Goal: Transaction & Acquisition: Purchase product/service

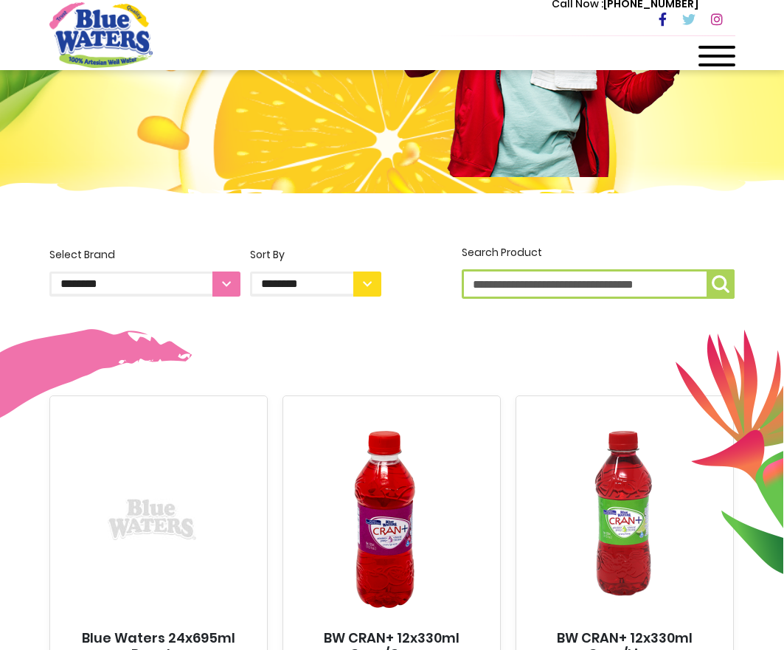
scroll to position [221, 0]
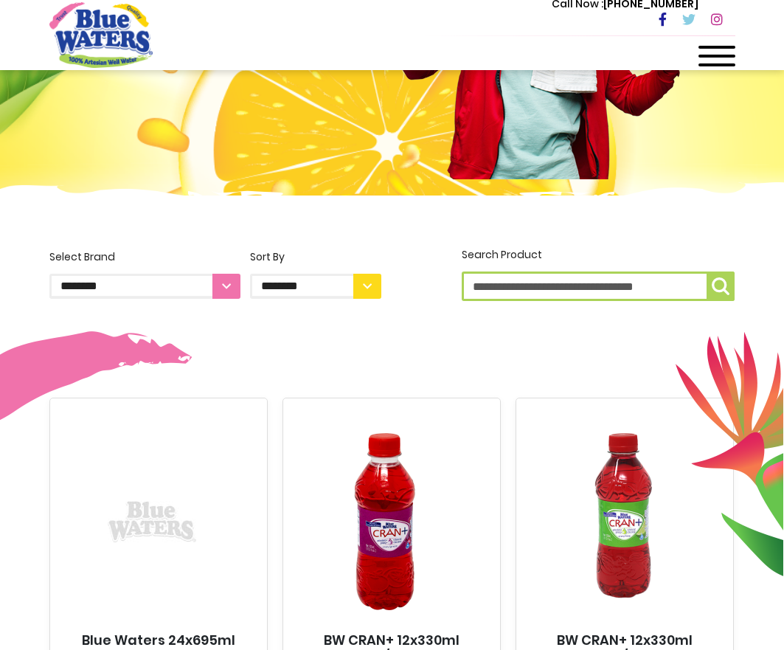
click at [325, 270] on label "**********" at bounding box center [315, 273] width 131 height 49
click at [325, 274] on select "**********" at bounding box center [315, 286] width 131 height 25
click at [333, 281] on select "**********" at bounding box center [315, 286] width 131 height 25
select select "*****"
click at [250, 274] on select "**********" at bounding box center [315, 286] width 131 height 25
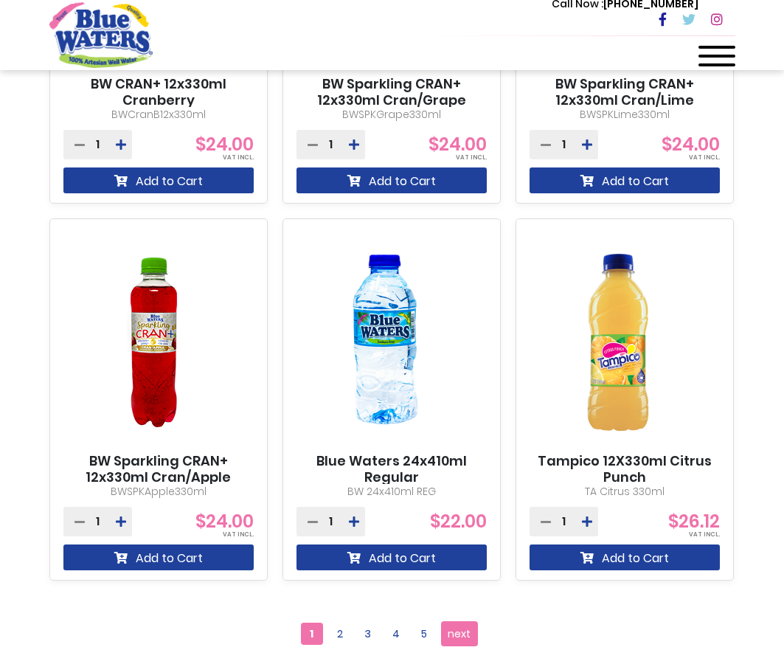
drag, startPoint x: 739, startPoint y: 553, endPoint x: 720, endPoint y: 543, distance: 21.4
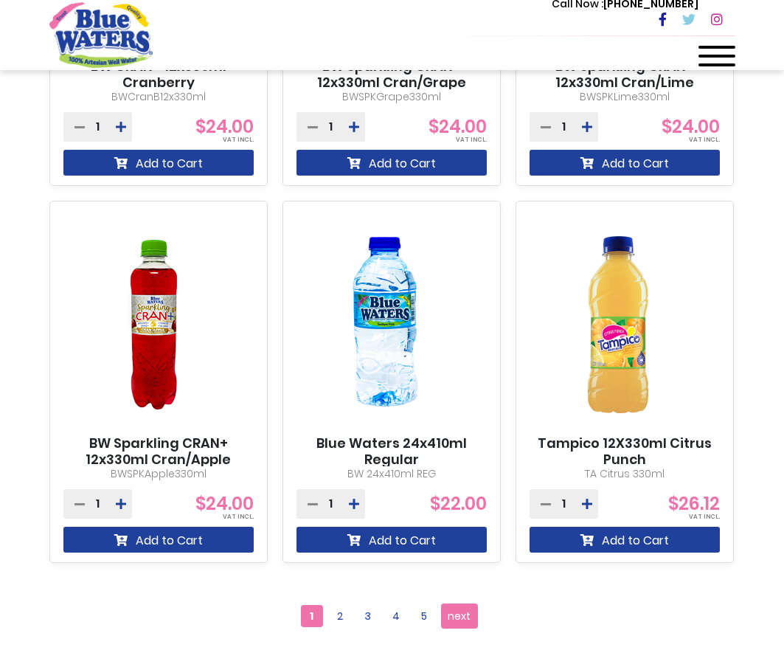
drag, startPoint x: 720, startPoint y: 543, endPoint x: 738, endPoint y: 386, distance: 158.9
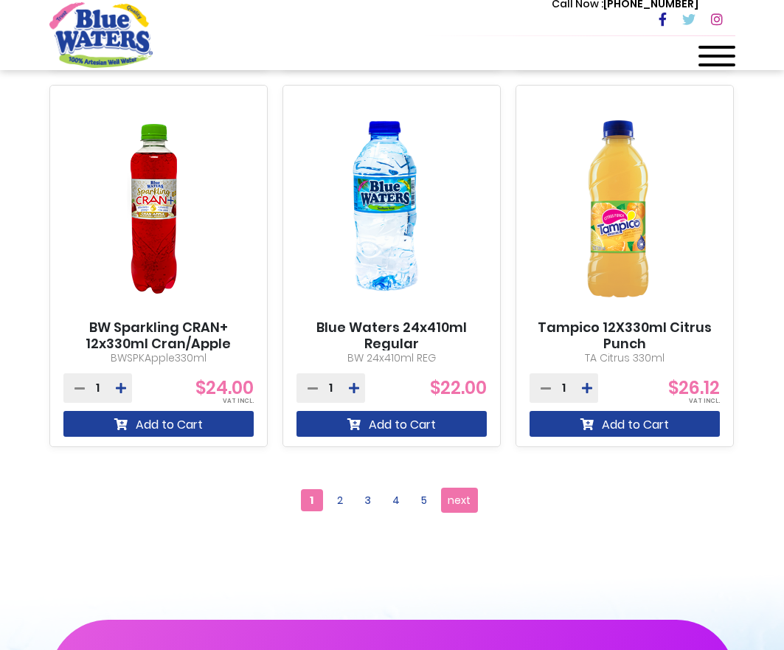
scroll to position [1696, 0]
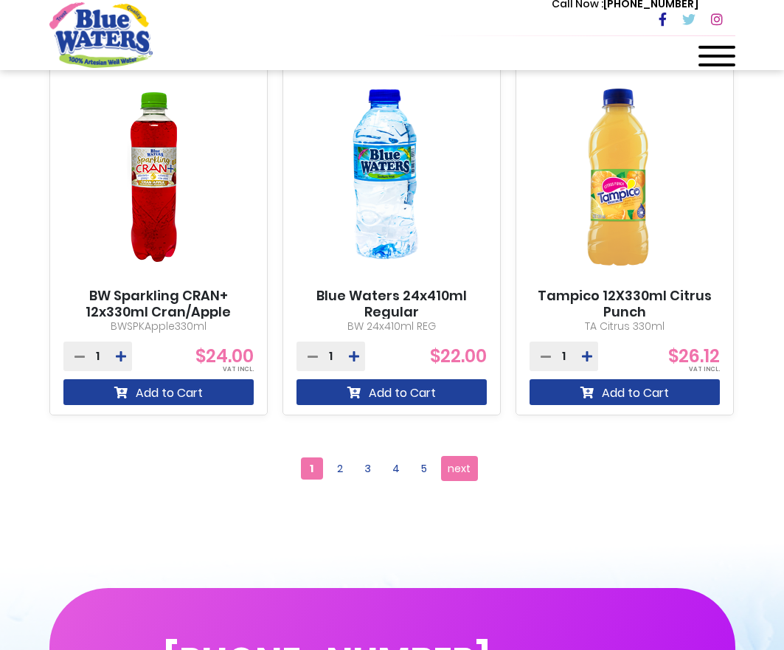
click at [432, 172] on img at bounding box center [384, 176] width 177 height 221
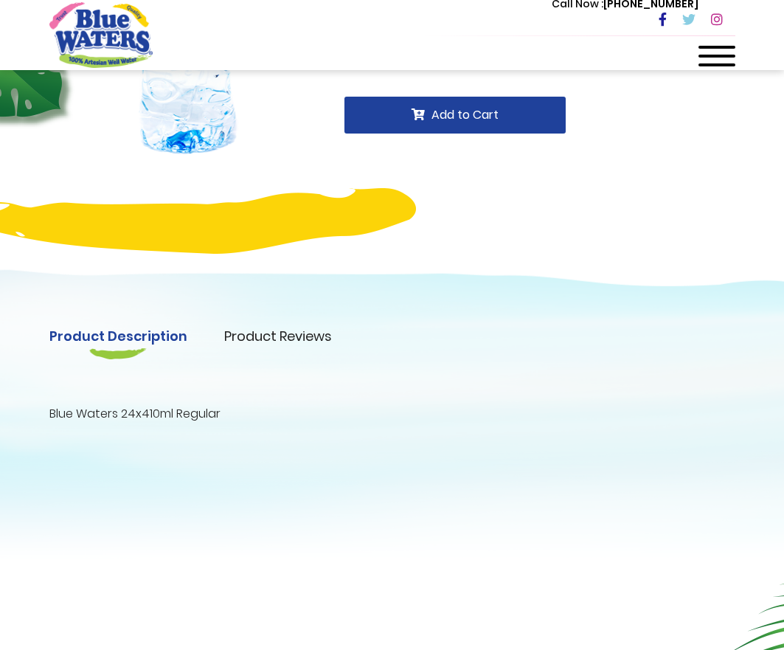
scroll to position [221, 0]
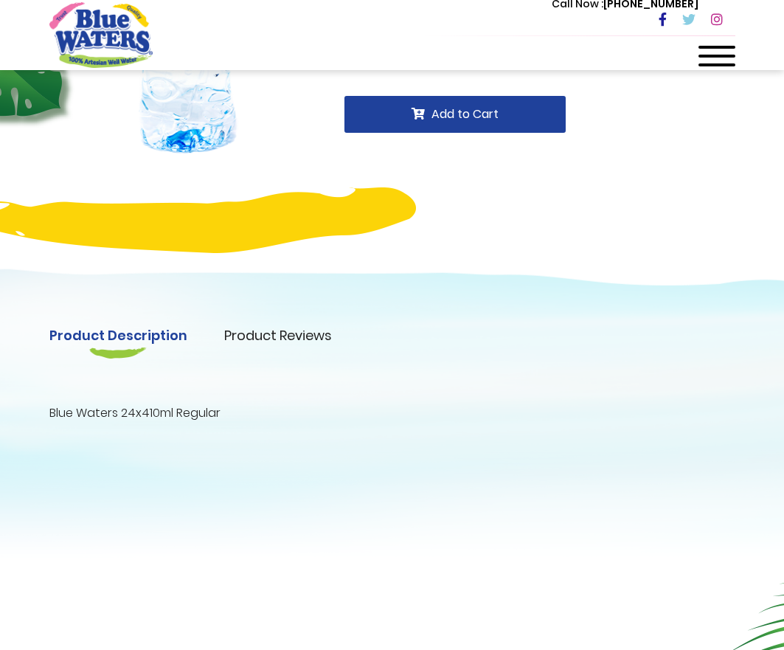
click at [282, 350] on div "Product Description Product Reviews Product Locator Blue Waters 24x410ml Regula…" at bounding box center [392, 373] width 708 height 97
click at [257, 341] on link "Product Reviews" at bounding box center [278, 335] width 108 height 20
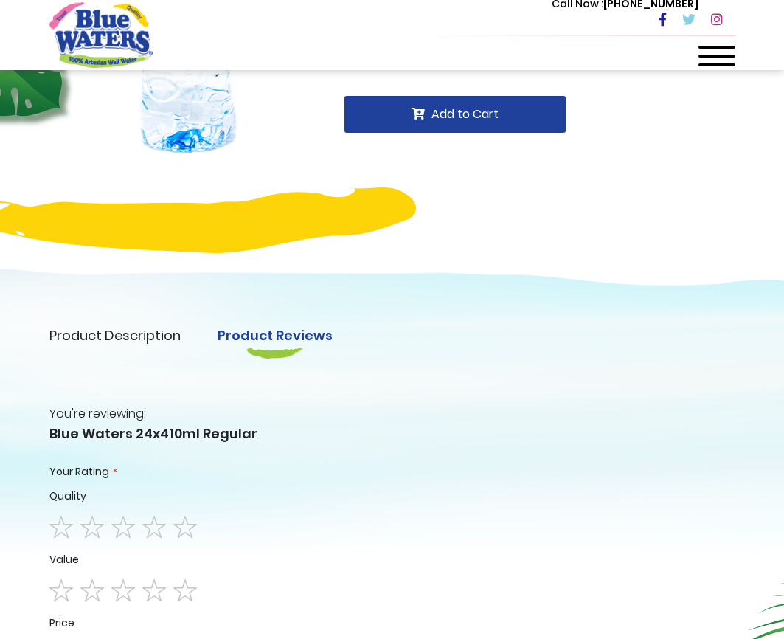
click at [114, 339] on link "Product Description" at bounding box center [114, 335] width 131 height 20
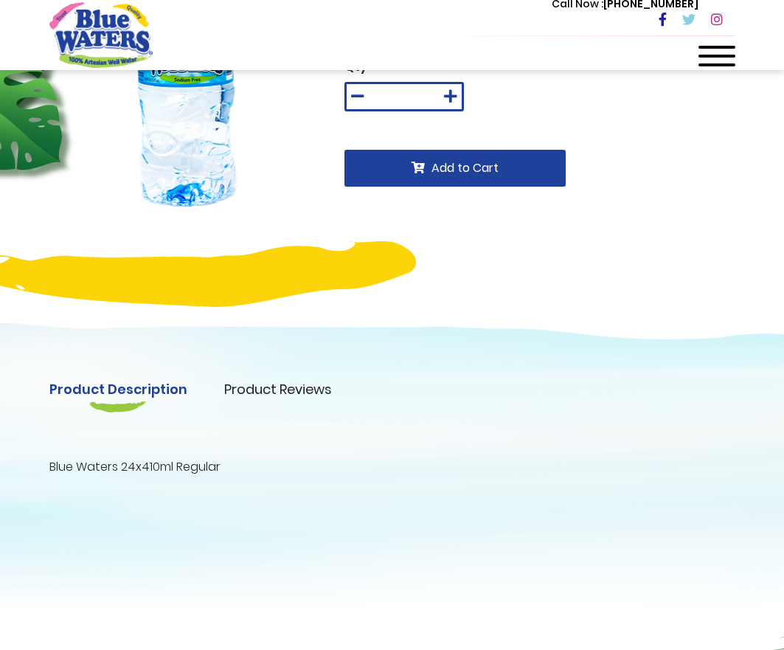
scroll to position [0, 0]
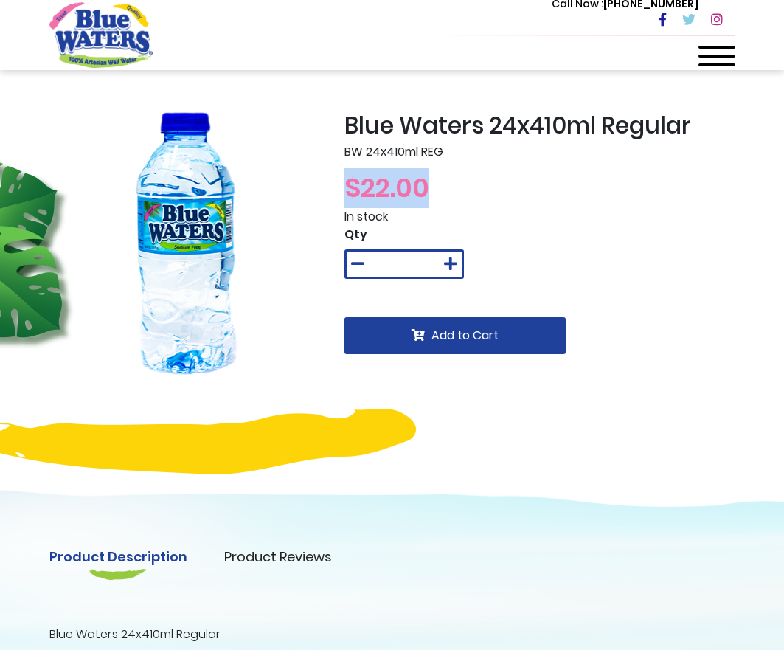
drag, startPoint x: 341, startPoint y: 183, endPoint x: 497, endPoint y: 193, distance: 155.9
click at [497, 193] on div "Blue Waters 24x410ml Regular BW 24x410ml REG $22.00 In stock Qty * Add to Cart" at bounding box center [539, 274] width 413 height 327
click at [497, 193] on div "$22.00" at bounding box center [539, 188] width 391 height 40
drag, startPoint x: 397, startPoint y: 187, endPoint x: 448, endPoint y: 191, distance: 51.1
click at [448, 191] on div "$22.00" at bounding box center [539, 188] width 391 height 40
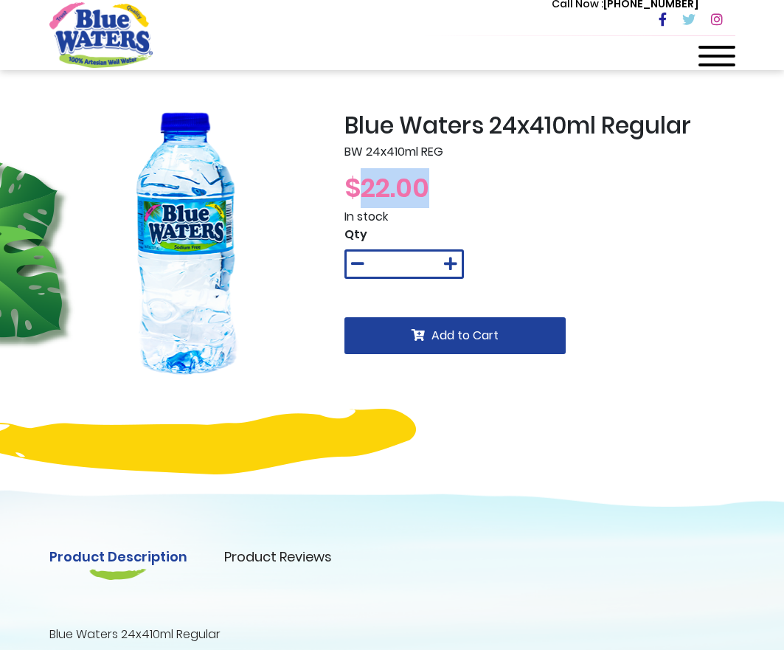
click at [448, 191] on div "$22.00" at bounding box center [539, 188] width 391 height 40
drag, startPoint x: 356, startPoint y: 186, endPoint x: 438, endPoint y: 189, distance: 81.9
click at [438, 189] on div "$22.00" at bounding box center [539, 188] width 391 height 40
drag, startPoint x: 438, startPoint y: 189, endPoint x: 332, endPoint y: 186, distance: 106.2
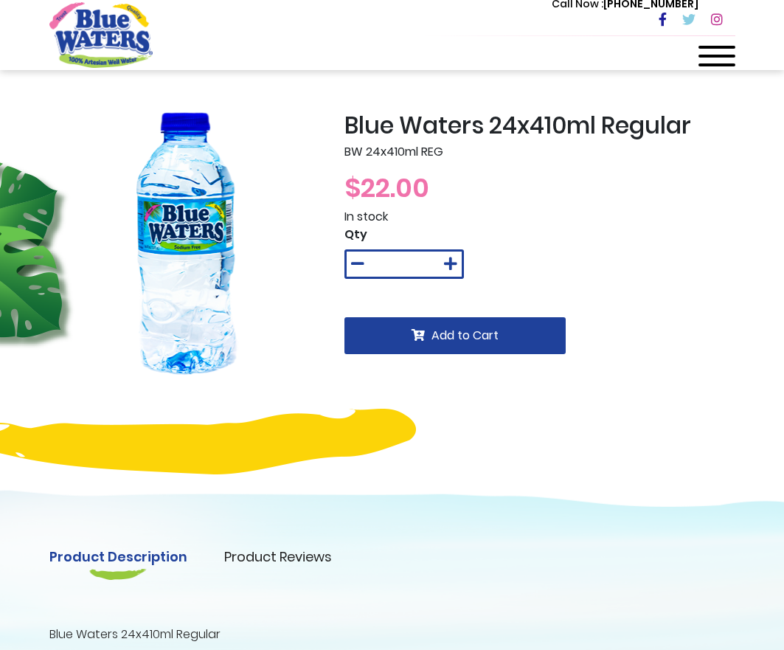
click at [331, 186] on div at bounding box center [185, 274] width 295 height 327
drag, startPoint x: 363, startPoint y: 178, endPoint x: 518, endPoint y: 190, distance: 155.4
click at [518, 190] on div "$22.00" at bounding box center [539, 188] width 391 height 40
drag, startPoint x: 359, startPoint y: 183, endPoint x: 435, endPoint y: 192, distance: 76.6
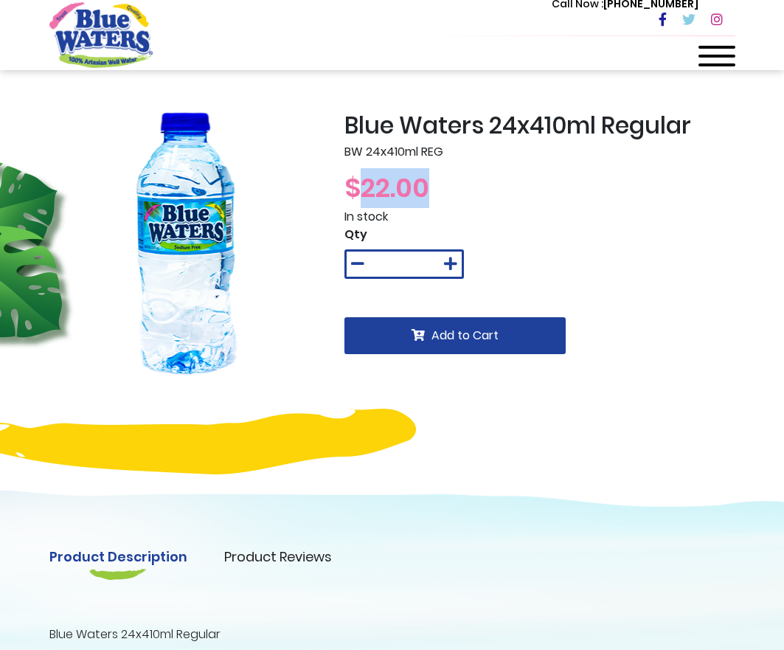
click at [435, 192] on div "$22.00" at bounding box center [539, 188] width 391 height 40
click at [709, 71] on div at bounding box center [716, 60] width 37 height 29
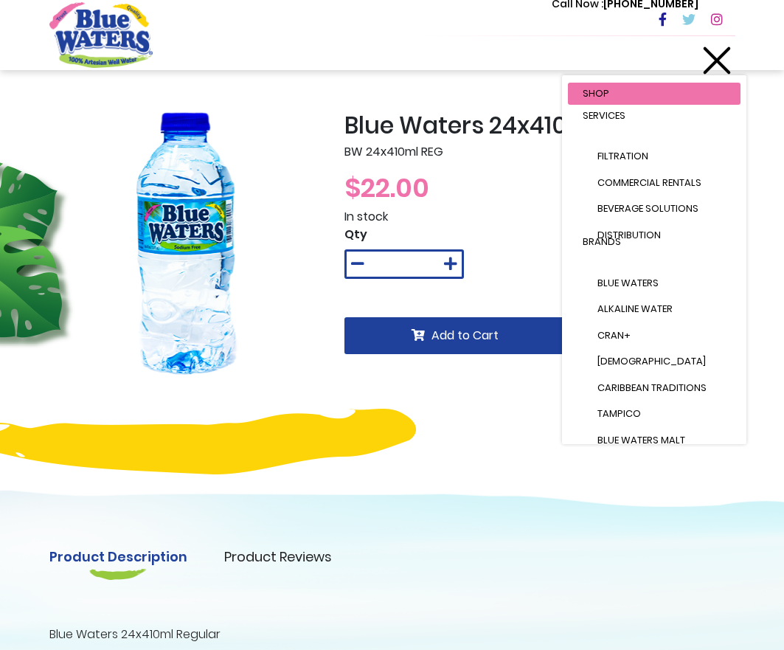
click at [623, 108] on ul "Shop Services Filtration Commercial Rentals Beverage Solutions Distribution Bra…" at bounding box center [654, 286] width 184 height 406
click at [613, 114] on span "Services" at bounding box center [604, 115] width 43 height 14
click at [711, 59] on div at bounding box center [716, 60] width 37 height 29
